Goal: Participate in discussion: Engage in conversation with other users on a specific topic

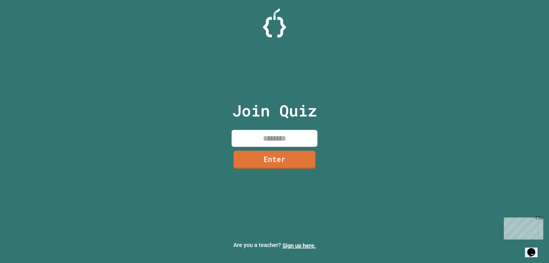
click at [287, 132] on input at bounding box center [275, 138] width 86 height 17
type input "********"
click at [286, 155] on link "Enter" at bounding box center [274, 158] width 85 height 19
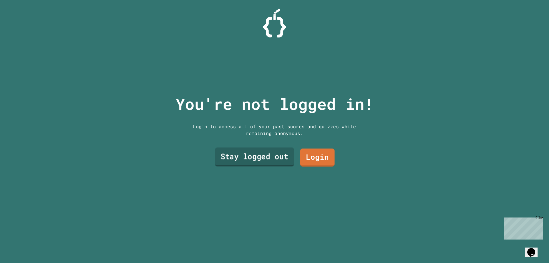
click at [286, 155] on link "Stay logged out" at bounding box center [254, 157] width 79 height 19
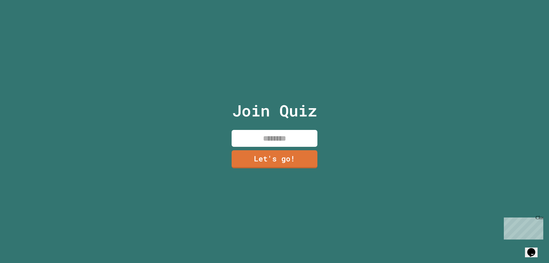
click at [276, 132] on input at bounding box center [275, 138] width 86 height 17
type input "****"
click at [278, 158] on link "Let's go!" at bounding box center [274, 158] width 85 height 19
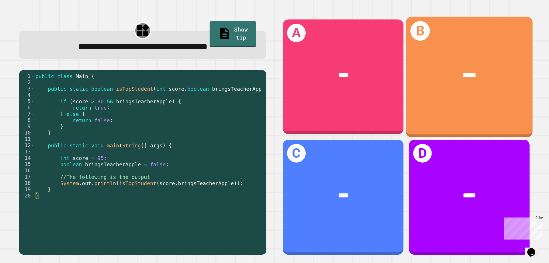
click at [454, 95] on div "B *****" at bounding box center [469, 77] width 127 height 121
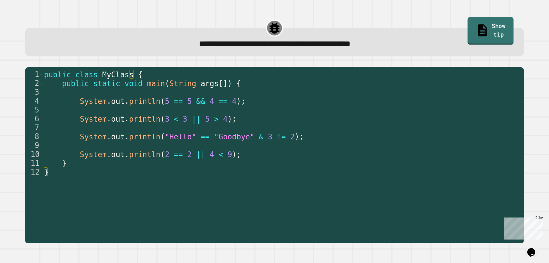
click at [492, 28] on link "Show tip" at bounding box center [490, 31] width 46 height 28
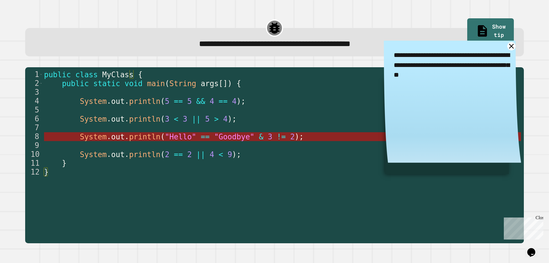
click at [201, 136] on span "==" at bounding box center [205, 136] width 9 height 9
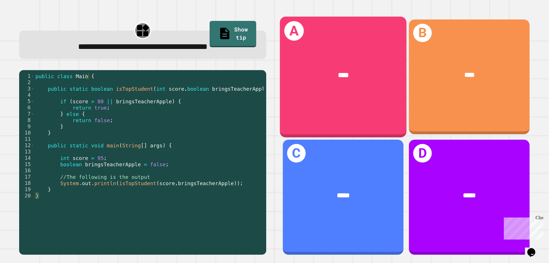
click at [318, 89] on div "****" at bounding box center [343, 75] width 127 height 38
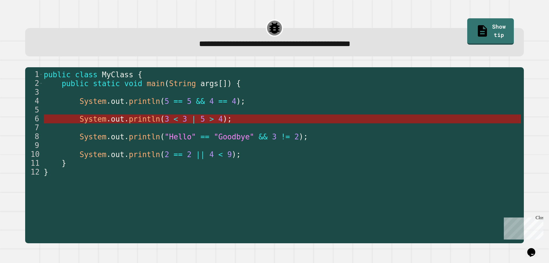
click at [192, 122] on span "|" at bounding box center [194, 119] width 5 height 9
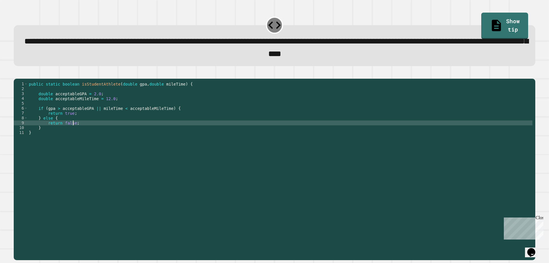
click at [72, 132] on div "public static boolean isStudentAthlete ( double gpa , double mileTime ) { doubl…" at bounding box center [280, 161] width 505 height 160
click at [89, 104] on div "public static boolean isStudentAthlete ( double gpa , double mileTime ) { doubl…" at bounding box center [280, 161] width 505 height 160
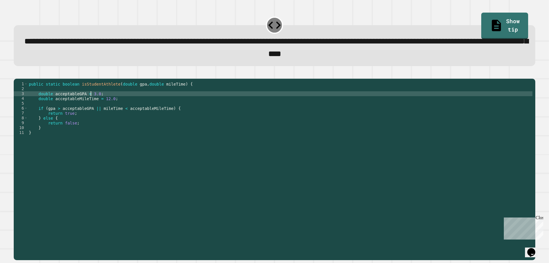
scroll to position [0, 4]
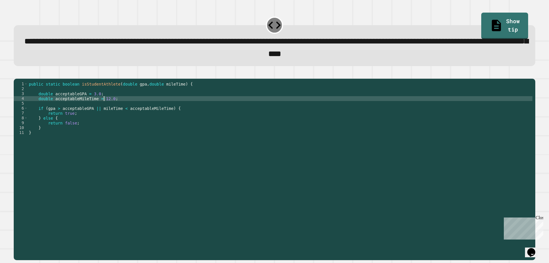
click at [103, 107] on div "public static boolean isStudentAthlete ( double gpa , double mileTime ) { doubl…" at bounding box center [280, 161] width 505 height 160
click at [17, 74] on icon "button" at bounding box center [17, 74] width 0 height 0
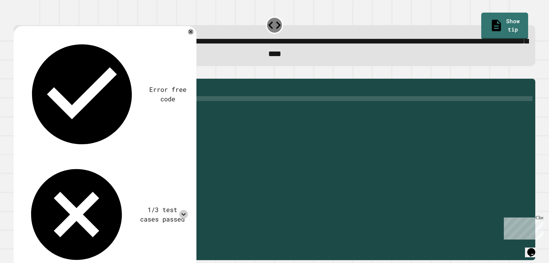
click at [185, 210] on icon at bounding box center [183, 214] width 9 height 9
click at [192, 33] on icon at bounding box center [190, 31] width 7 height 7
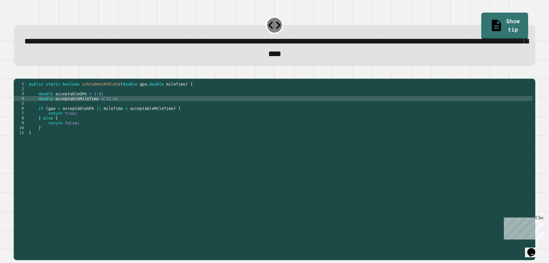
click at [69, 122] on div "public static boolean isStudentAthlete ( double gpa , double mileTime ) { doubl…" at bounding box center [280, 161] width 505 height 160
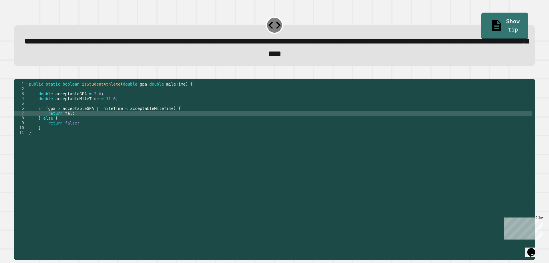
scroll to position [0, 3]
click at [17, 74] on icon "button" at bounding box center [17, 74] width 0 height 0
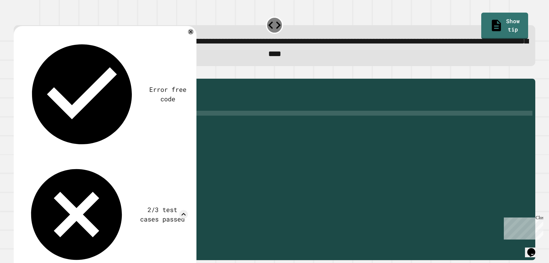
scroll to position [47, 0]
click at [192, 34] on icon at bounding box center [191, 32] width 4 height 4
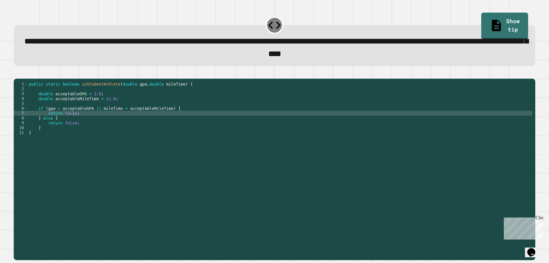
click at [90, 102] on div "public static boolean isStudentAthlete ( double gpa , double mileTime ) { doubl…" at bounding box center [280, 161] width 505 height 160
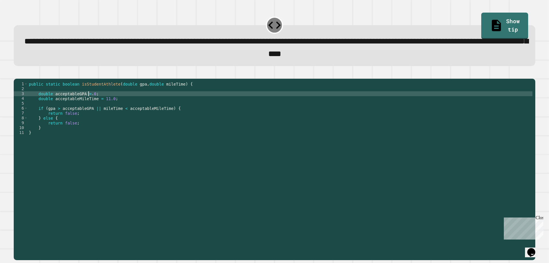
scroll to position [0, 4]
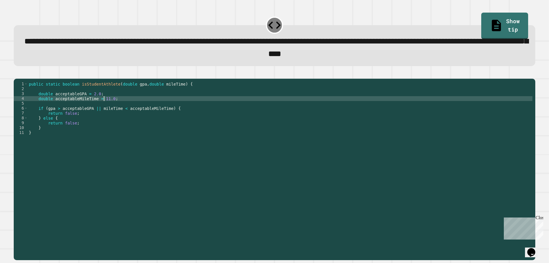
click at [103, 109] on div "public static boolean isStudentAthlete ( double gpa , double mileTime ) { doubl…" at bounding box center [280, 161] width 505 height 160
click at [17, 74] on icon "button" at bounding box center [17, 74] width 0 height 0
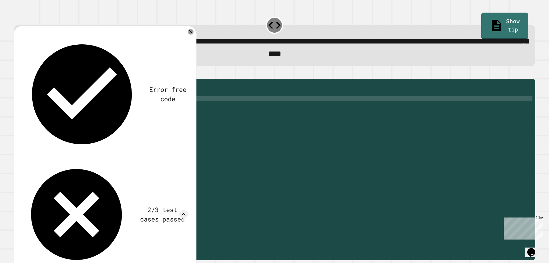
scroll to position [47, 0]
click at [189, 33] on icon at bounding box center [190, 31] width 7 height 7
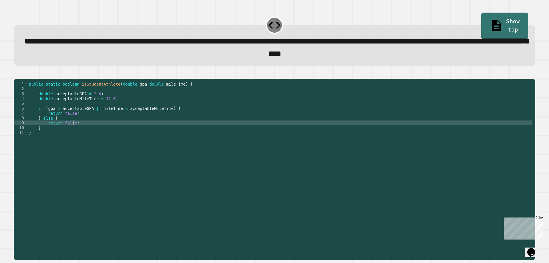
click at [73, 134] on div "public static boolean isStudentAthlete ( double gpa , double mileTime ) { doubl…" at bounding box center [280, 161] width 505 height 160
type textarea "**********"
click at [17, 74] on button "button" at bounding box center [17, 74] width 0 height 0
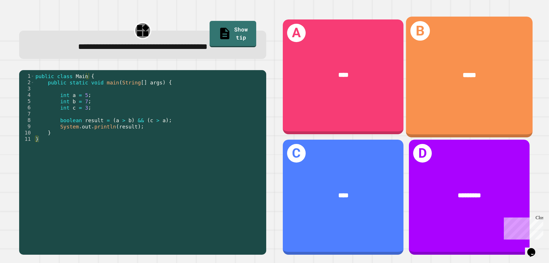
click at [439, 91] on div "*****" at bounding box center [469, 75] width 127 height 38
